Goal: Information Seeking & Learning: Learn about a topic

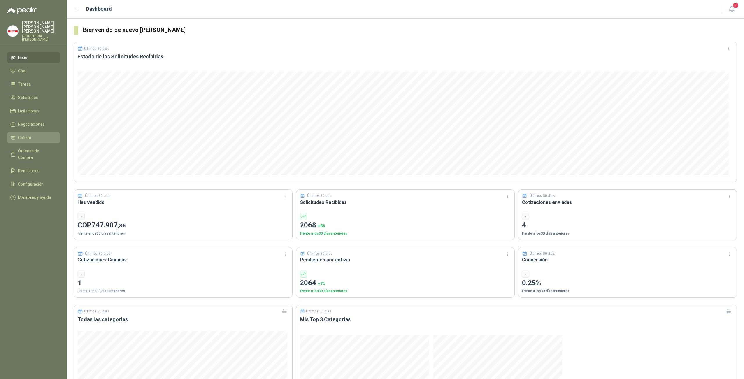
click at [24, 135] on span "Cotizar" at bounding box center [24, 138] width 13 height 6
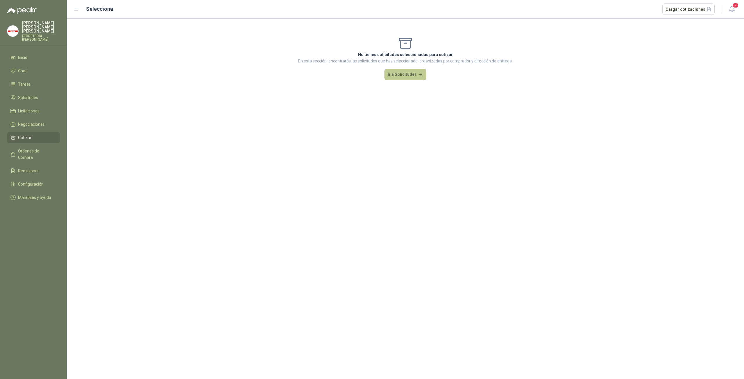
click at [397, 72] on button "Ir a Solicitudes" at bounding box center [406, 75] width 42 height 12
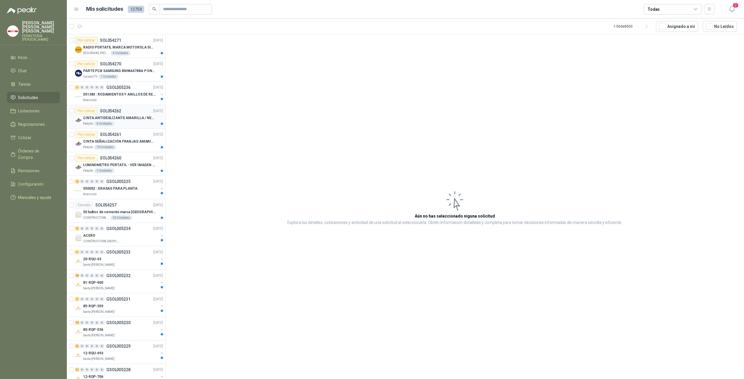
click at [115, 116] on p "CINTA ANTIDESLIZANTE AMARILLA / NEGRA" at bounding box center [119, 118] width 72 height 6
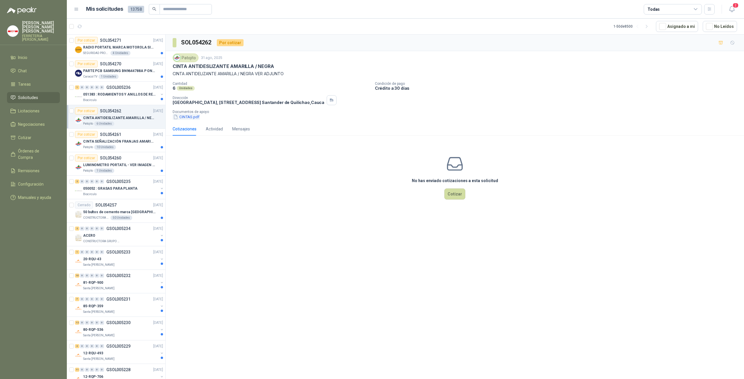
click at [188, 117] on button "CINTAS.pdf" at bounding box center [186, 117] width 27 height 6
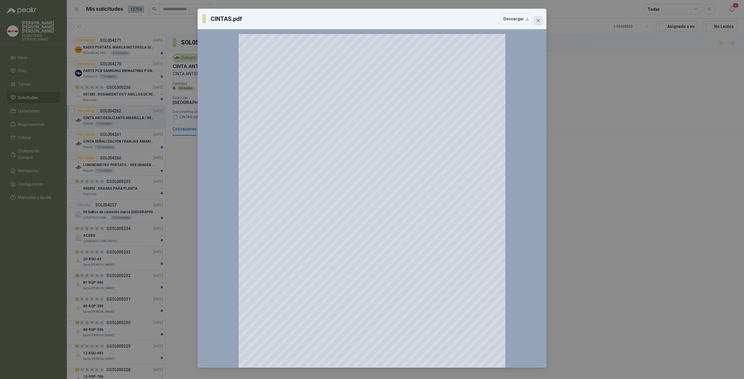
click at [536, 21] on icon "close" at bounding box center [538, 20] width 5 height 5
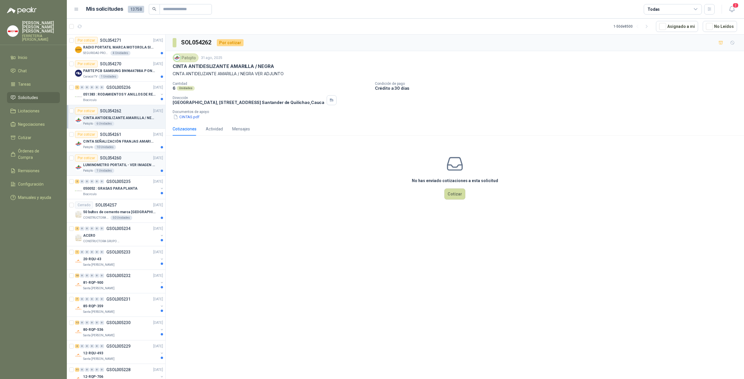
click at [113, 165] on p "LUMINOMETRO PORTATIL - VER IMAGEN ADJUNTA" at bounding box center [119, 166] width 72 height 6
click at [193, 115] on button "1 LUMINOMETRO PORTATIL.pdf" at bounding box center [203, 117] width 61 height 6
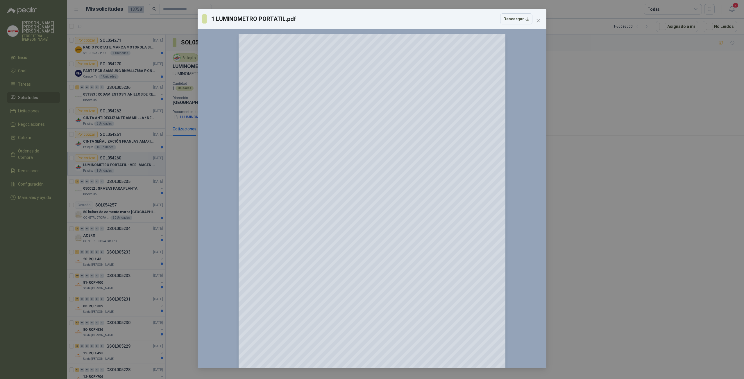
drag, startPoint x: 538, startPoint y: 20, endPoint x: 465, endPoint y: 58, distance: 82.6
click at [538, 20] on icon "close" at bounding box center [538, 20] width 3 height 3
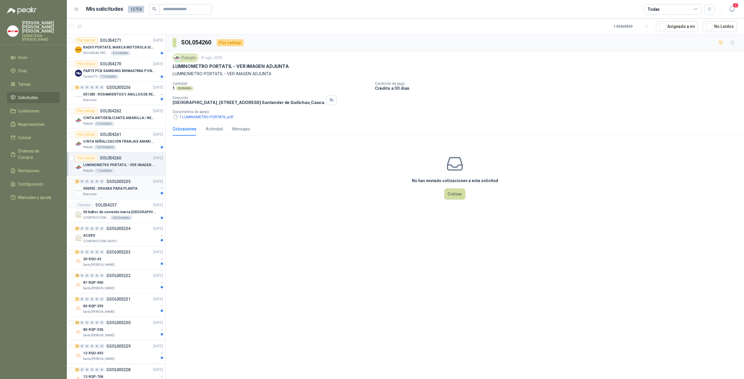
click at [122, 188] on p "050052 : GRASAS PARA PLANTA" at bounding box center [110, 189] width 54 height 6
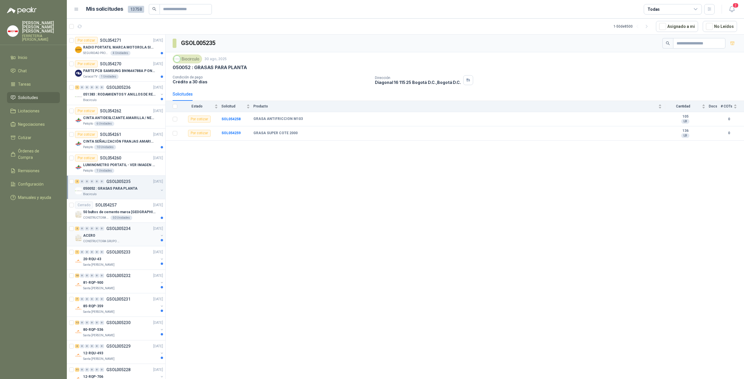
click at [115, 236] on div "ACERO" at bounding box center [120, 235] width 75 height 7
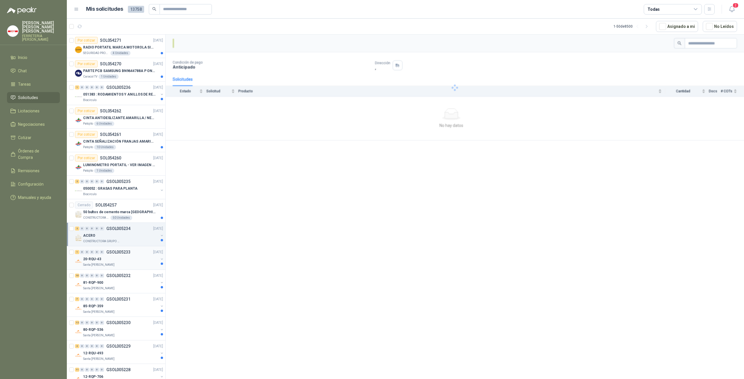
scroll to position [135, 0]
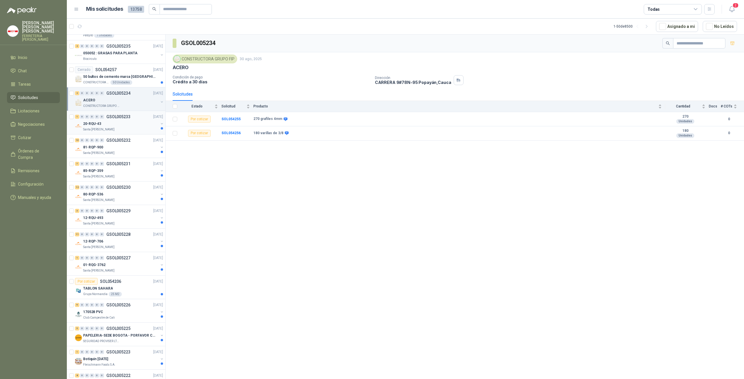
click at [116, 122] on div "20-RQU-43" at bounding box center [120, 123] width 75 height 7
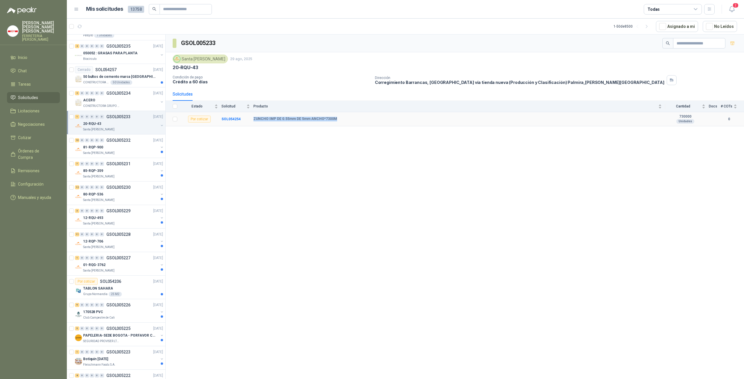
drag, startPoint x: 253, startPoint y: 117, endPoint x: 337, endPoint y: 117, distance: 84.0
click at [337, 117] on tr "Por cotizar SOL054254 ZUNCHO IMP DE 0.55mm DE 5mm ANCHO*7300M 730000 Unidades 0" at bounding box center [455, 119] width 579 height 14
copy tr "ZUNCHO IMP DE 0.55mm DE 5mm ANCHO*7300M"
click at [99, 151] on p "Santa [PERSON_NAME]" at bounding box center [98, 153] width 31 height 5
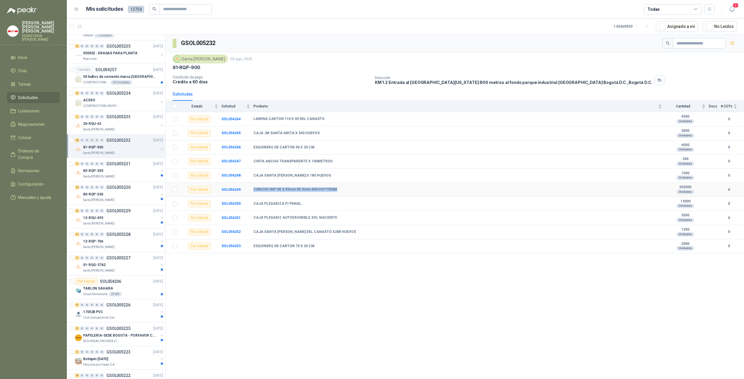
copy tr "ZUNCHO IMP DE 0.55mm DE 5mm ANCHO*7300M"
drag, startPoint x: 253, startPoint y: 188, endPoint x: 336, endPoint y: 190, distance: 82.6
click at [336, 190] on tr "Por cotizar SOL054249 ZUNCHO IMP DE 0.55mm DE 5mm ANCHO*7300M 292000 Unidades 0" at bounding box center [455, 190] width 579 height 14
drag, startPoint x: 681, startPoint y: 186, endPoint x: 693, endPoint y: 186, distance: 11.9
click at [693, 186] on b "292000" at bounding box center [686, 187] width 40 height 5
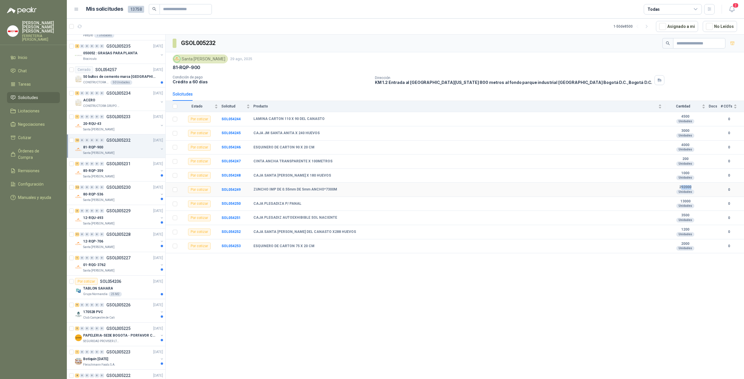
click at [682, 187] on b "292000" at bounding box center [686, 187] width 40 height 5
drag, startPoint x: 680, startPoint y: 186, endPoint x: 693, endPoint y: 191, distance: 14.3
click at [693, 190] on div "292000 Unidades" at bounding box center [686, 189] width 40 height 9
copy div "292000 Unidades"
click at [111, 162] on p "GSOL005231" at bounding box center [118, 164] width 24 height 4
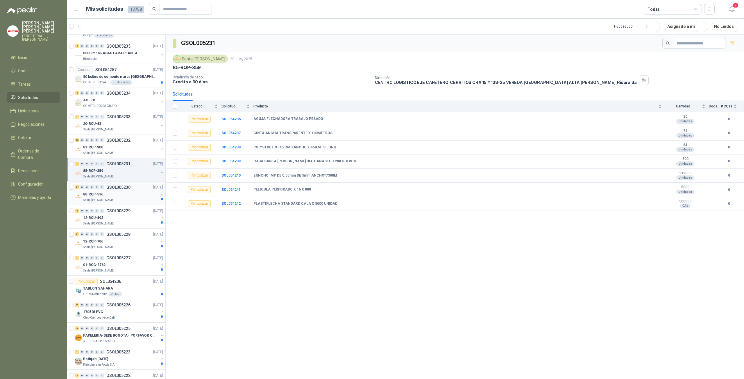
click at [105, 191] on div "80-RQP-536" at bounding box center [120, 194] width 75 height 7
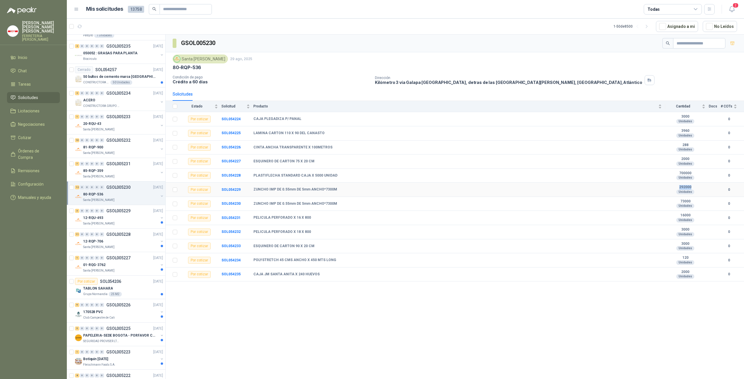
drag, startPoint x: 679, startPoint y: 188, endPoint x: 692, endPoint y: 188, distance: 12.8
click at [692, 188] on b "292000" at bounding box center [686, 187] width 40 height 5
drag, startPoint x: 87, startPoint y: 224, endPoint x: 94, endPoint y: 217, distance: 9.5
click at [94, 217] on div "Por adjudicar" at bounding box center [82, 222] width 29 height 10
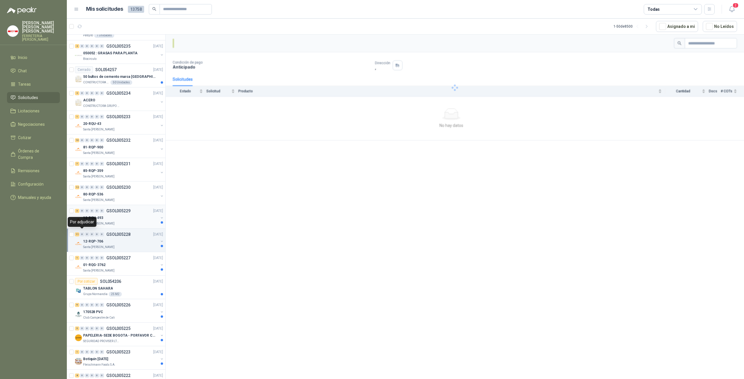
click at [119, 216] on div "12-RQU-493" at bounding box center [120, 218] width 75 height 7
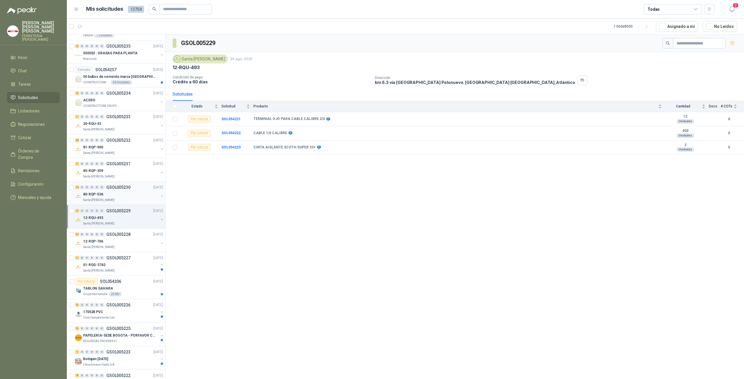
click at [108, 193] on div "80-RQP-536" at bounding box center [120, 194] width 75 height 7
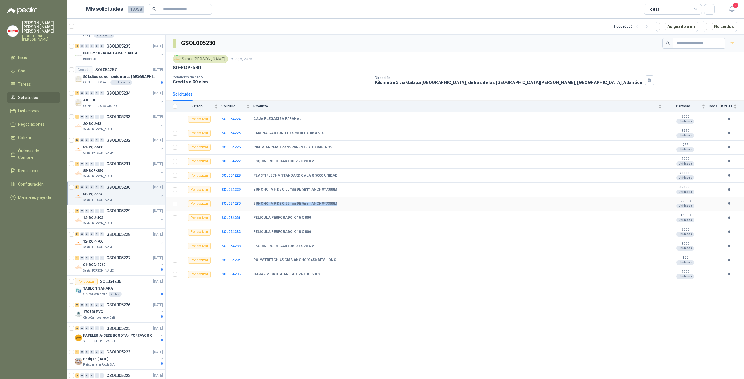
drag, startPoint x: 255, startPoint y: 204, endPoint x: 336, endPoint y: 204, distance: 81.7
click at [336, 204] on div "ZUNCHO IMP DE 0.55mm DE 5mm ANCHO*7300M" at bounding box center [458, 204] width 409 height 5
click at [106, 245] on p "Santa [PERSON_NAME]" at bounding box center [98, 247] width 31 height 5
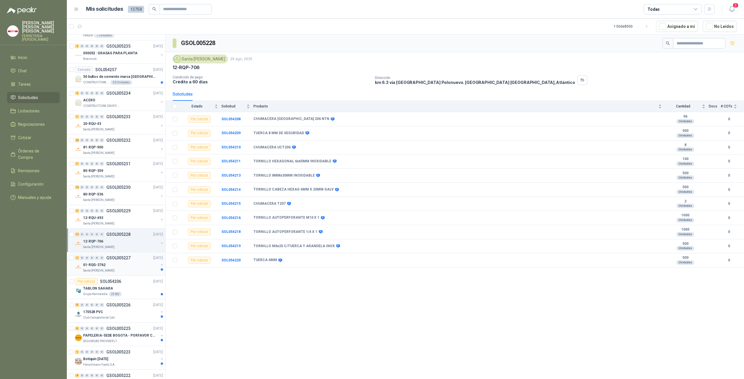
click at [103, 263] on p "01-RQG-3762" at bounding box center [94, 266] width 22 height 6
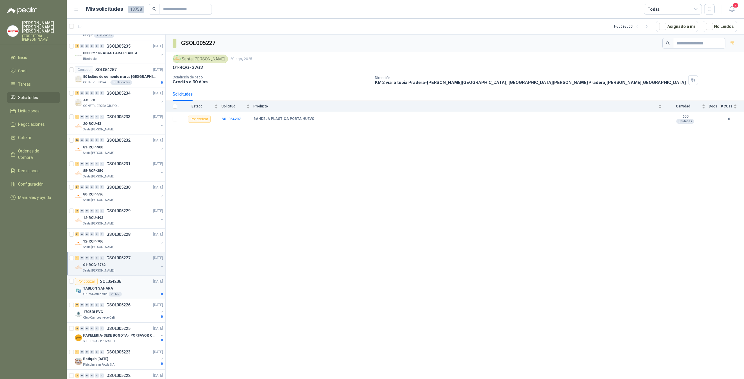
click at [101, 285] on div "TABLON SAHARA" at bounding box center [123, 288] width 80 height 7
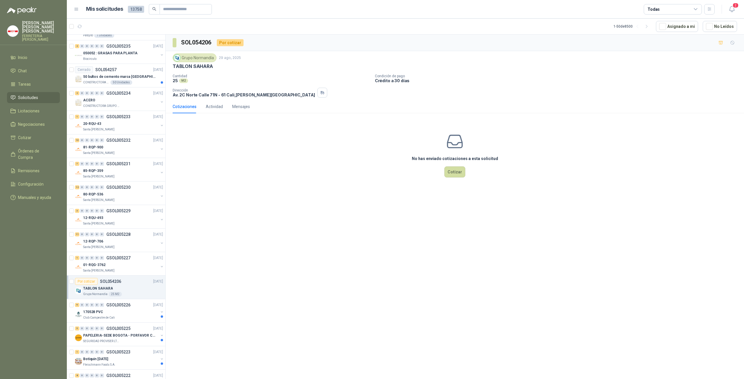
scroll to position [271, 0]
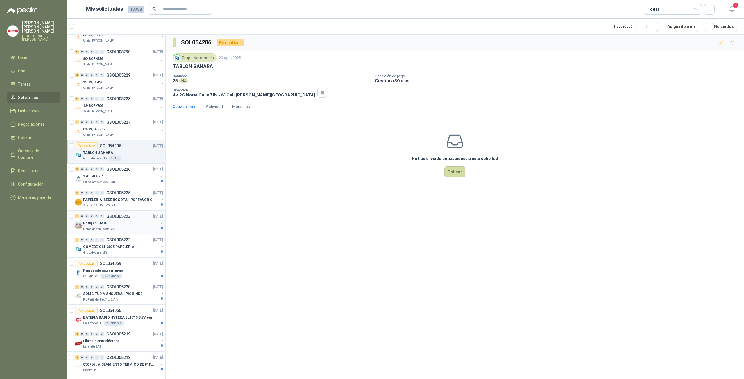
click at [116, 224] on div "Botiquin [DATE]" at bounding box center [120, 223] width 75 height 7
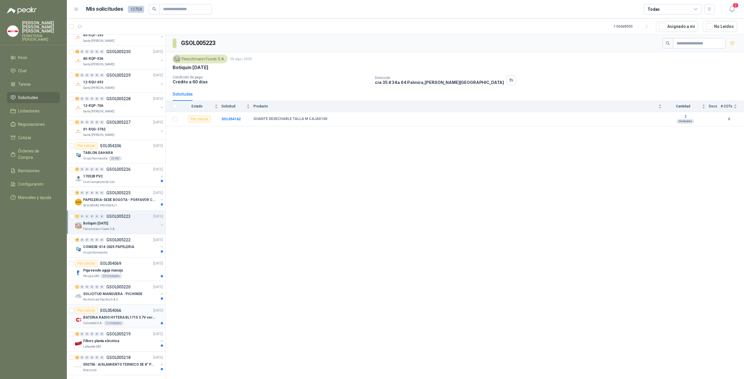
scroll to position [407, 0]
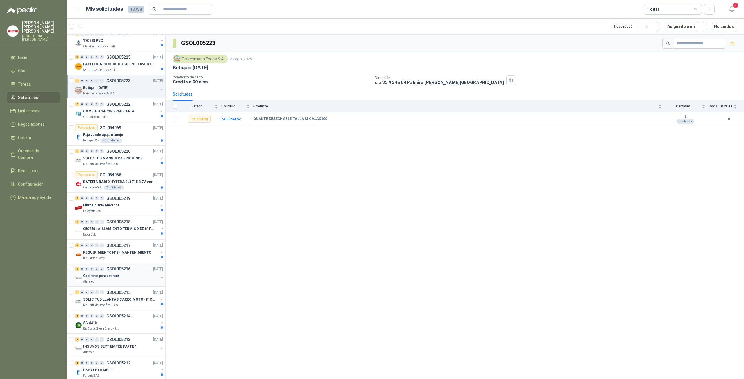
click at [104, 269] on div "2 0 0 0 0 0 GSOL005216 [DATE]" at bounding box center [119, 269] width 89 height 7
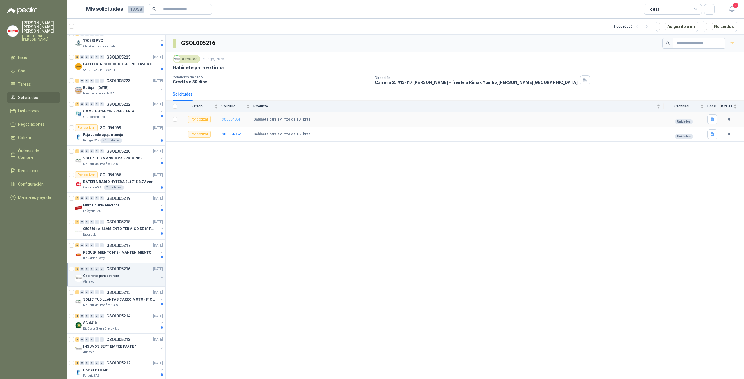
click at [234, 119] on b "SOL054051" at bounding box center [231, 119] width 19 height 4
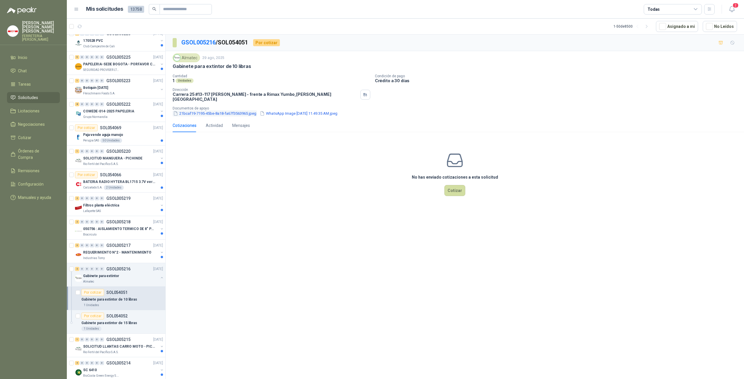
click at [198, 110] on button "21bcaf19-7195-45be-8a18-fa67f3563965.jpeg" at bounding box center [215, 113] width 84 height 6
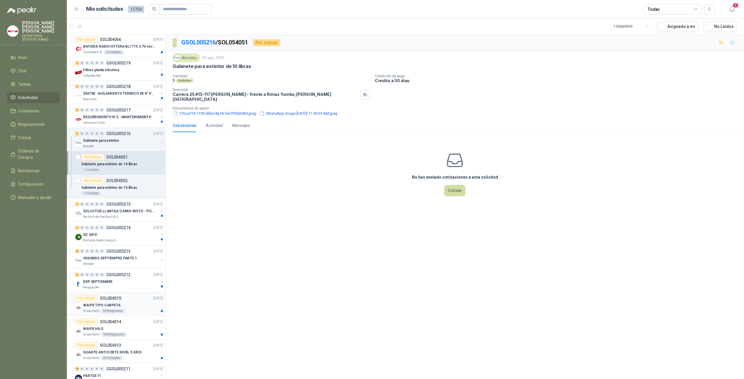
scroll to position [678, 0]
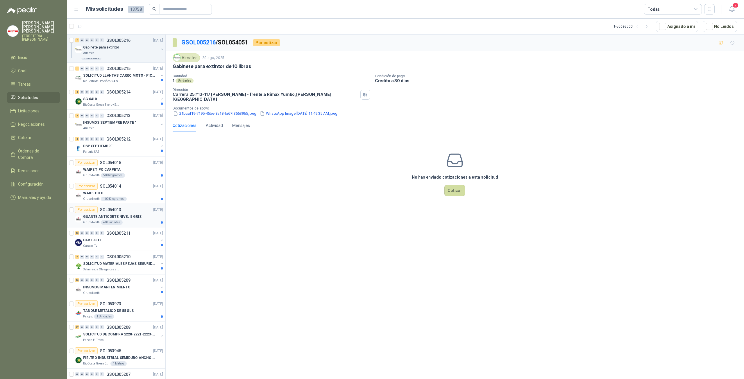
click at [135, 220] on div "Grupo North 40 Unidades" at bounding box center [123, 222] width 80 height 5
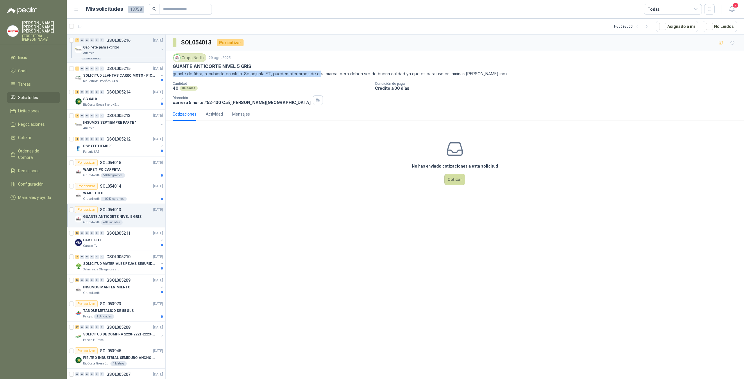
drag, startPoint x: 173, startPoint y: 73, endPoint x: 320, endPoint y: 77, distance: 146.6
click at [320, 77] on div "Grupo North [DATE] GUANTE ANTICORTE NIVEL 5 GRIS guante de fibra, recubierto en…" at bounding box center [455, 79] width 565 height 52
click at [278, 82] on p "Cantidad" at bounding box center [272, 84] width 198 height 4
drag, startPoint x: 173, startPoint y: 73, endPoint x: 242, endPoint y: 74, distance: 69.5
click at [242, 74] on p "guante de fibra, recubierto en nitrilo. Se adjunta FT, pueden ofertarnos de otr…" at bounding box center [455, 74] width 565 height 6
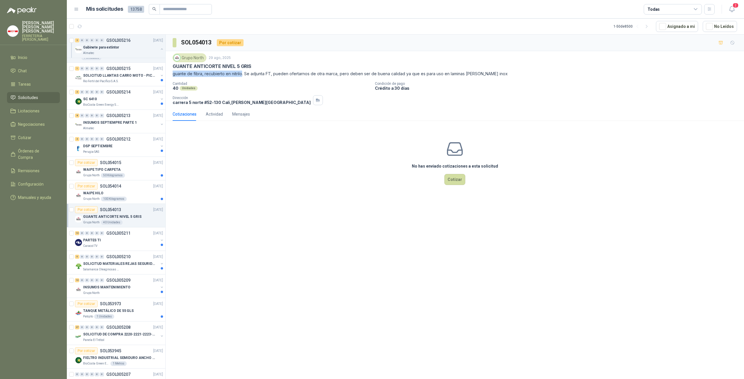
copy p "guante de fibra, recubierto en nitrilo"
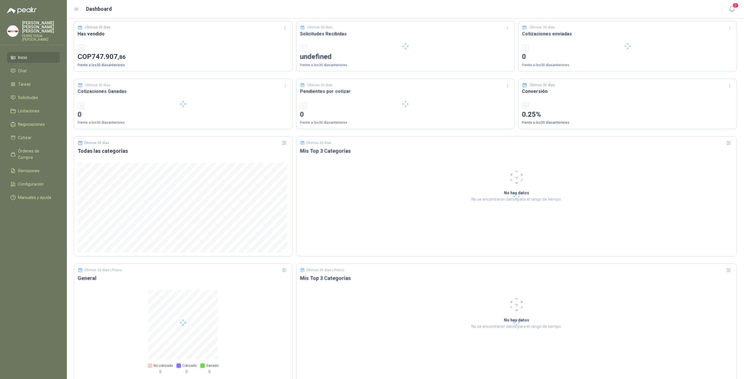
scroll to position [178, 0]
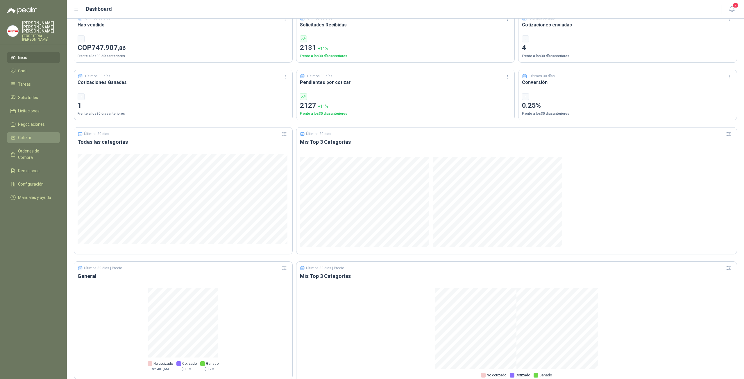
click at [19, 135] on span "Cotizar" at bounding box center [24, 138] width 13 height 6
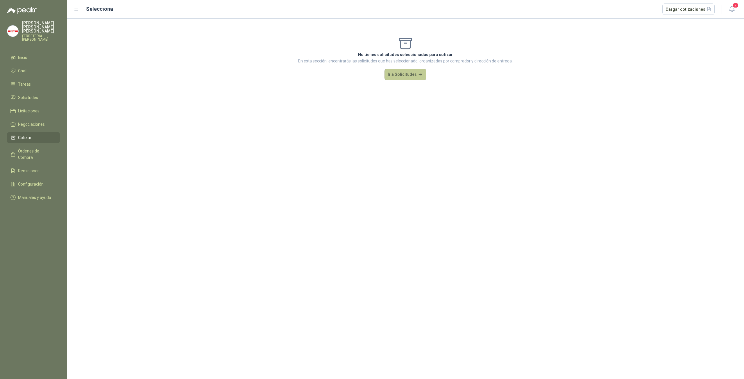
click at [395, 77] on button "Ir a Solicitudes" at bounding box center [406, 75] width 42 height 12
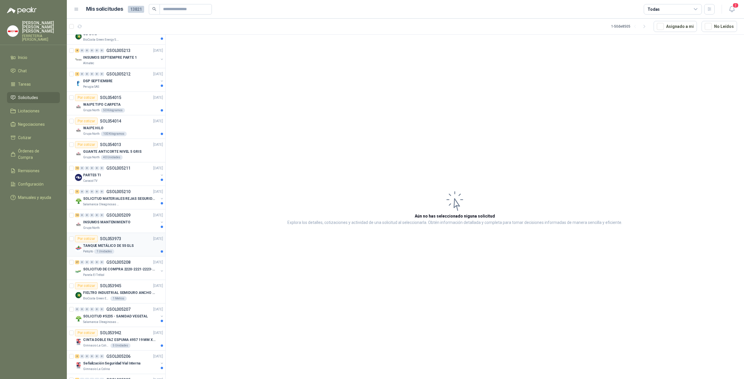
scroll to position [839, 0]
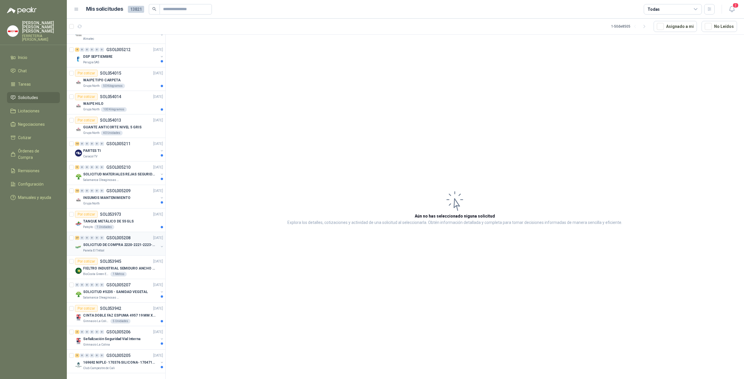
click at [126, 242] on p "SOLICITUD DE COMPRA 2220-2221-2223-2224" at bounding box center [119, 245] width 72 height 6
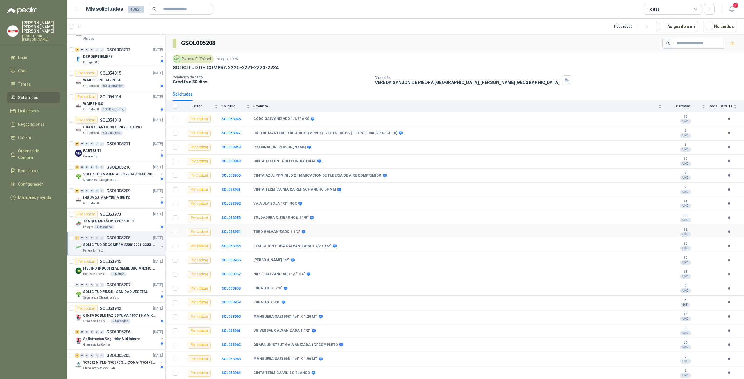
scroll to position [111, 0]
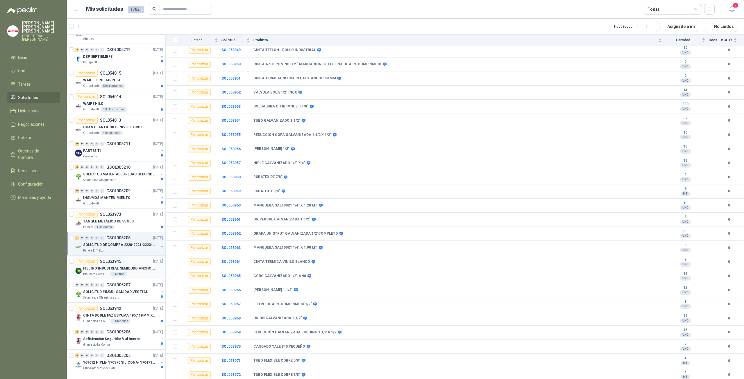
click at [115, 272] on div "1 Metros" at bounding box center [118, 274] width 16 height 5
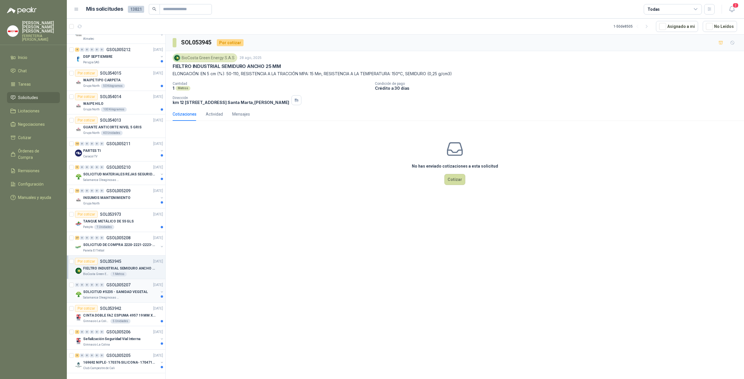
click at [113, 290] on p "SOLICITUD #5235 - SANIDAD VEGETAL" at bounding box center [115, 293] width 65 height 6
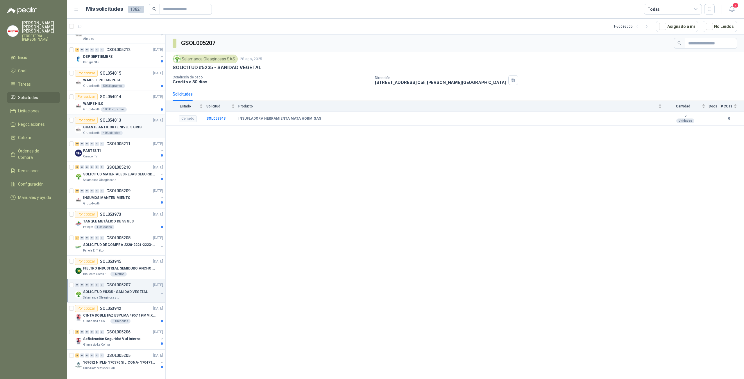
click at [112, 131] on div "40 Unidades" at bounding box center [112, 133] width 22 height 5
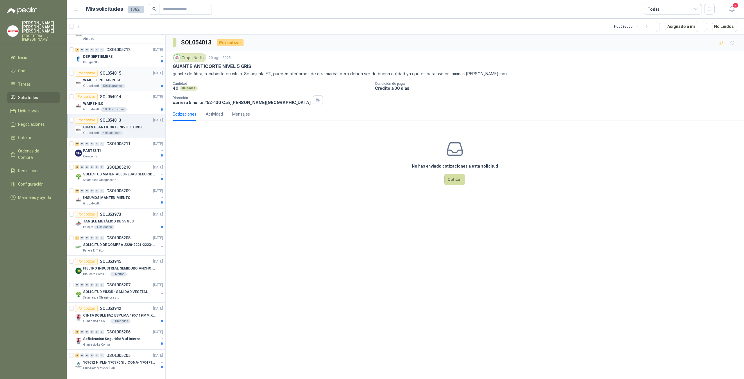
drag, startPoint x: 250, startPoint y: 67, endPoint x: 157, endPoint y: 67, distance: 92.8
click at [157, 67] on div "Por cotizar SOL054363 01/09/25 MINISPLIT 024KBTU 220/1/60 ECO R410 C/FR BioCost…" at bounding box center [405, 207] width 677 height 347
click at [182, 66] on p "GUANTE ANTICORTE NIVEL 5 GRIS" at bounding box center [212, 66] width 79 height 6
drag, startPoint x: 172, startPoint y: 65, endPoint x: 254, endPoint y: 66, distance: 82.3
click at [254, 66] on div "Grupo North [DATE] GUANTE ANTICORTE NIVEL 5 GRIS guante de fibra, recubierto en…" at bounding box center [455, 79] width 579 height 56
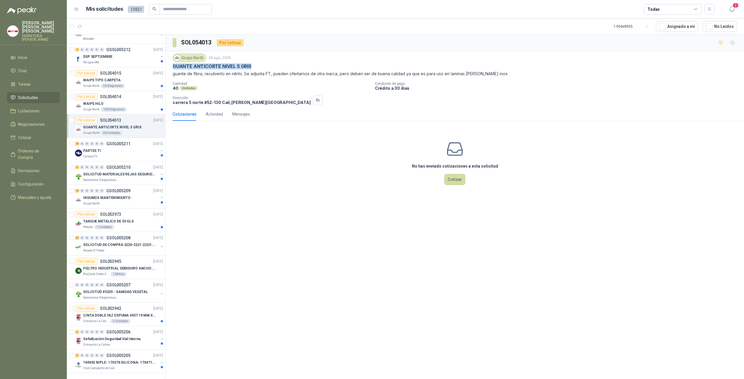
copy p "GUANTE ANTICORTE NIVEL 5 GRIS"
